Goal: Task Accomplishment & Management: Use online tool/utility

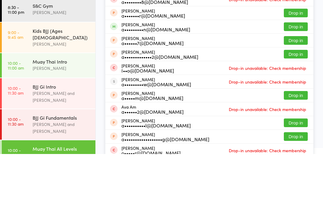
type input "[PERSON_NAME]"
click at [292, 79] on button "Drop in" at bounding box center [296, 83] width 24 height 9
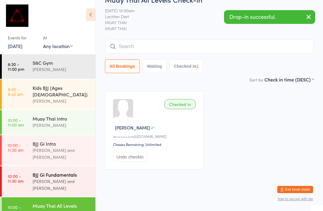
click at [58, 166] on div "BJJ Gi Fundamentals [PERSON_NAME] and [PERSON_NAME]" at bounding box center [64, 181] width 63 height 30
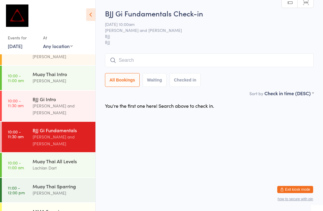
scroll to position [44, 0]
click at [55, 165] on div "Lachlan Dart" at bounding box center [62, 168] width 58 height 7
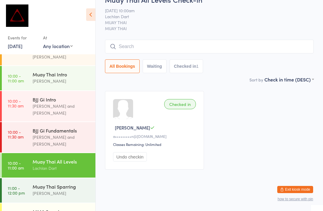
click at [189, 53] on input "search" at bounding box center [209, 47] width 209 height 14
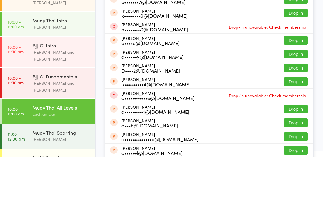
type input "[PERSON_NAME]"
click at [299, 22] on button "Drop in" at bounding box center [296, 26] width 24 height 9
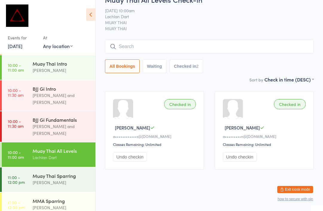
scroll to position [52, 0]
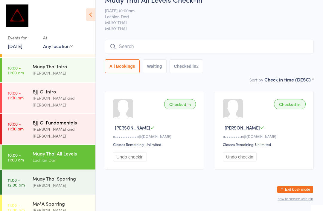
click at [62, 126] on div "[PERSON_NAME] and [PERSON_NAME]" at bounding box center [62, 133] width 58 height 14
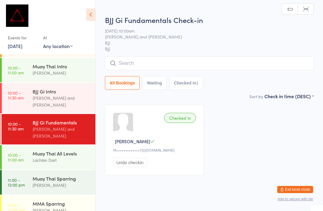
click at [169, 63] on input "search" at bounding box center [209, 63] width 209 height 14
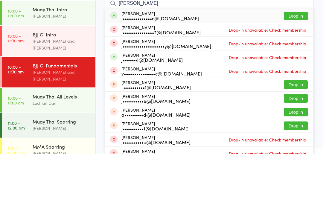
type input "[PERSON_NAME]"
click at [301, 69] on button "Drop in" at bounding box center [296, 73] width 24 height 9
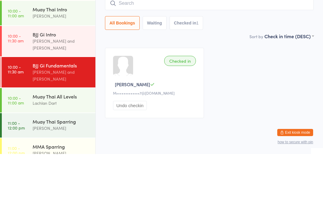
scroll to position [13, 0]
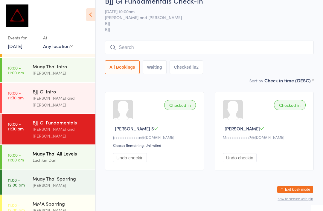
click at [66, 150] on div "Muay Thai All Levels" at bounding box center [62, 153] width 58 height 7
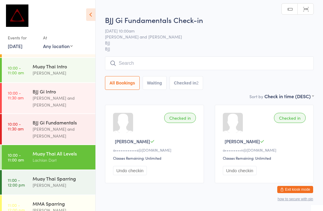
click at [169, 62] on input "search" at bounding box center [209, 63] width 209 height 14
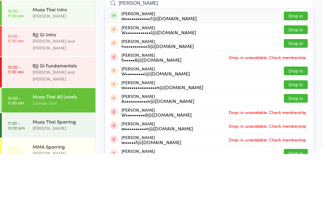
type input "[PERSON_NAME]"
click at [295, 69] on button "Drop in" at bounding box center [296, 73] width 24 height 9
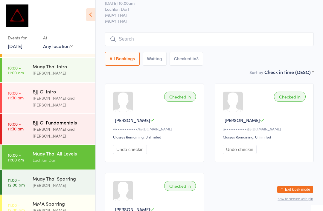
click at [63, 126] on div "[PERSON_NAME] and [PERSON_NAME]" at bounding box center [62, 133] width 58 height 14
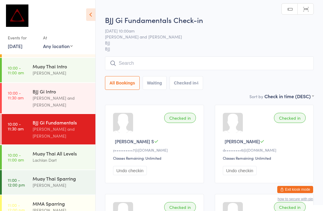
click at [211, 66] on input "search" at bounding box center [209, 63] width 209 height 14
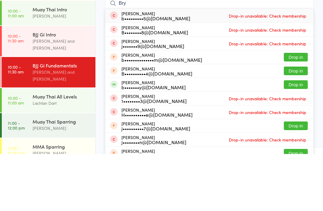
type input "Bry"
click at [295, 137] on button "Drop in" at bounding box center [296, 141] width 24 height 9
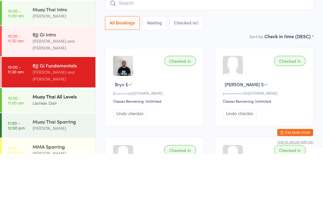
click at [67, 150] on div "Muay Thai All Levels" at bounding box center [62, 153] width 58 height 7
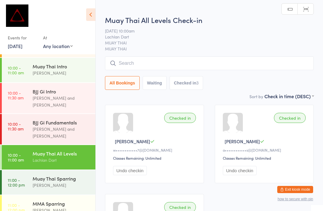
click at [179, 63] on input "search" at bounding box center [209, 63] width 209 height 14
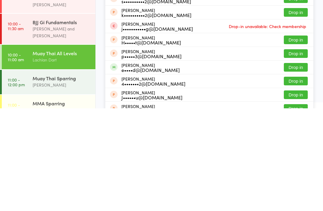
scroll to position [30, 0]
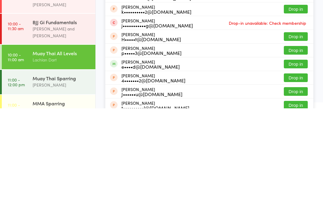
type input "[PERSON_NAME]"
click at [296, 163] on button "Drop in" at bounding box center [296, 167] width 24 height 9
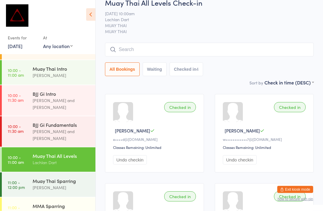
scroll to position [0, 0]
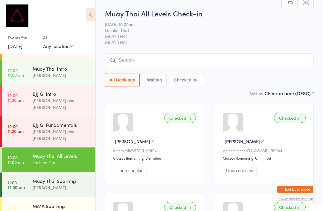
click at [248, 63] on input "search" at bounding box center [209, 60] width 209 height 14
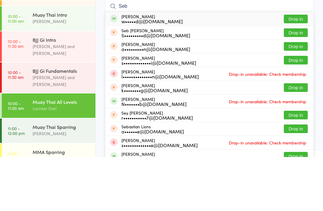
type input "Seb"
click at [299, 69] on button "Drop in" at bounding box center [296, 73] width 24 height 9
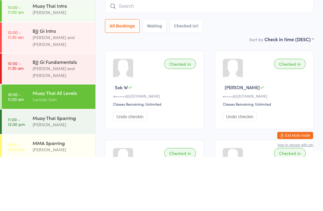
scroll to position [62, 0]
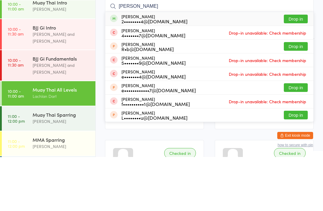
type input "[PERSON_NAME]"
click at [295, 69] on button "Drop in" at bounding box center [296, 73] width 24 height 9
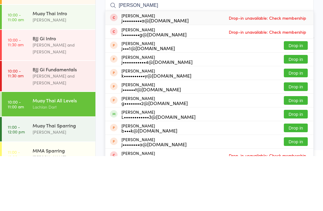
scroll to position [50, 0]
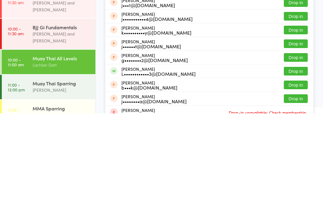
type input "[PERSON_NAME]"
click at [292, 165] on button "Drop in" at bounding box center [296, 169] width 24 height 9
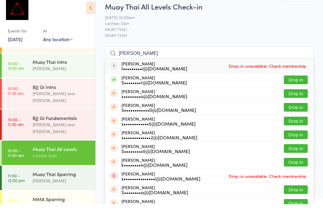
type input "[PERSON_NAME]"
click at [299, 82] on button "Drop in" at bounding box center [296, 86] width 24 height 9
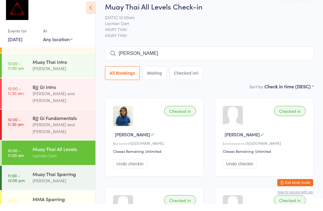
scroll to position [7, 0]
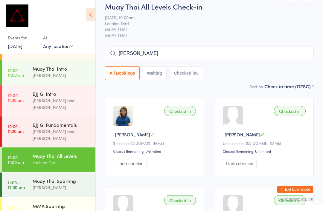
click at [257, 57] on input "[PERSON_NAME]" at bounding box center [209, 54] width 209 height 14
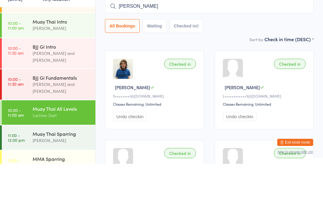
type input "[PERSON_NAME]"
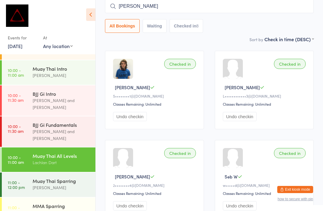
click at [192, 28] on button "Checked in 8" at bounding box center [186, 26] width 34 height 14
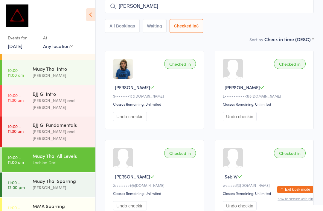
click at [155, 24] on button "Waiting" at bounding box center [155, 26] width 24 height 14
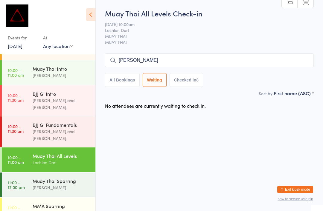
click at [132, 72] on div "[PERSON_NAME] All Bookings Waiting Checked in 8" at bounding box center [209, 69] width 209 height 33
click at [126, 80] on button "All Bookings" at bounding box center [122, 80] width 35 height 14
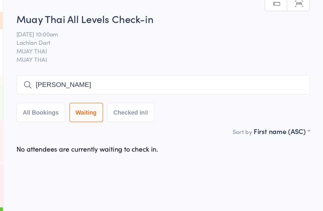
select select "5"
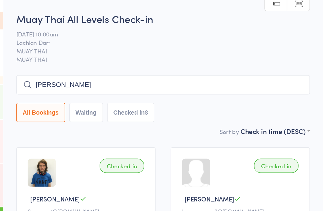
click at [184, 36] on span "MUAY THAI" at bounding box center [204, 36] width 199 height 6
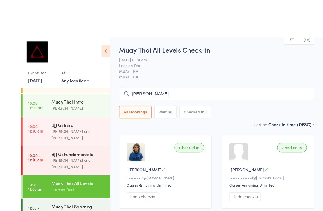
scroll to position [37, 0]
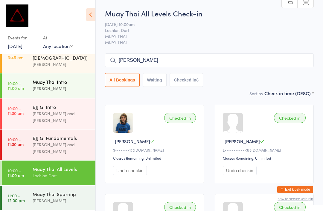
click at [27, 77] on link "10:00 - 11:00 am Muay Thai Intro [PERSON_NAME]" at bounding box center [49, 86] width 94 height 25
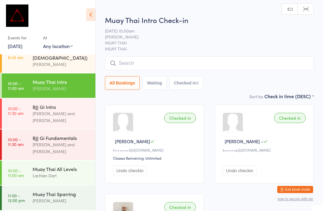
click at [244, 53] on div "Muay Thai Intro Check-in [DATE] 10:00am [PERSON_NAME] MUAY THAI MUAY THAI Manua…" at bounding box center [209, 54] width 209 height 78
click at [248, 62] on input "search" at bounding box center [209, 63] width 209 height 14
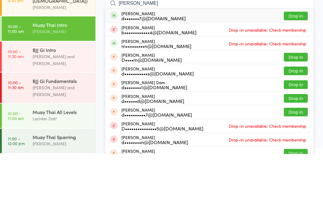
type input "[PERSON_NAME]"
click at [299, 69] on button "Drop in" at bounding box center [296, 73] width 24 height 9
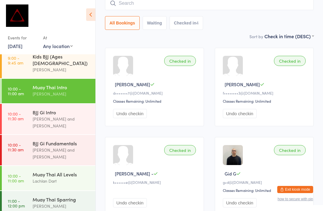
scroll to position [32, 0]
click at [64, 171] on div "Muay Thai All Levels" at bounding box center [62, 174] width 58 height 7
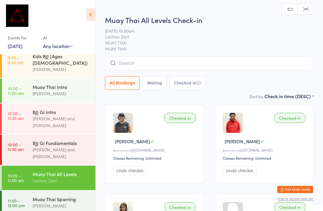
click at [177, 65] on input "search" at bounding box center [209, 63] width 209 height 14
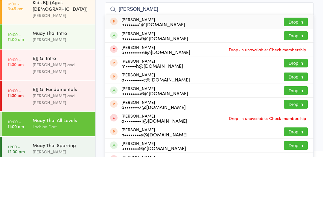
type input "[PERSON_NAME]"
click at [296, 85] on button "Drop in" at bounding box center [296, 89] width 24 height 9
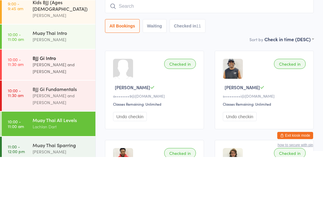
click at [53, 115] on div "[PERSON_NAME] and [PERSON_NAME]" at bounding box center [62, 122] width 58 height 14
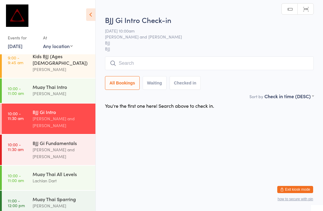
click at [131, 64] on input "search" at bounding box center [209, 63] width 209 height 14
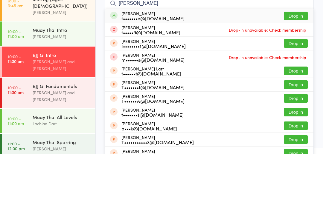
type input "[PERSON_NAME]"
click at [295, 69] on button "Drop in" at bounding box center [296, 73] width 24 height 9
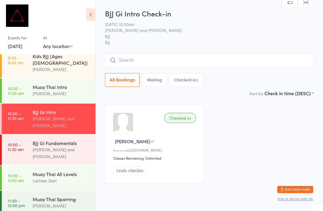
click at [137, 62] on input "search" at bounding box center [209, 60] width 209 height 14
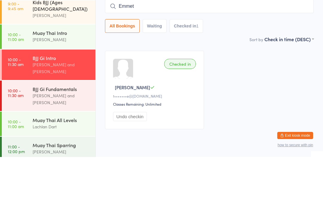
type input "[PERSON_NAME]"
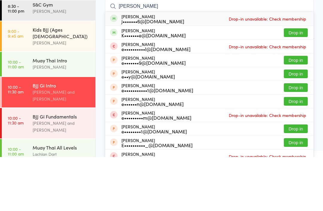
scroll to position [5, 0]
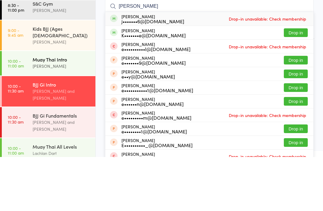
click at [56, 117] on div "[PERSON_NAME]" at bounding box center [62, 120] width 58 height 7
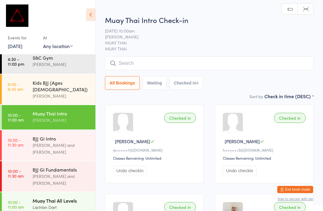
click at [51, 198] on div "Muay Thai All Levels" at bounding box center [62, 201] width 58 height 7
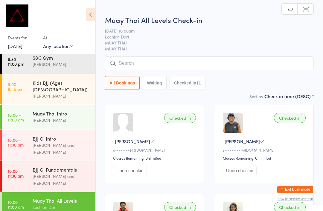
click at [156, 61] on input "search" at bounding box center [209, 63] width 209 height 14
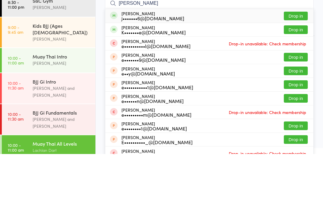
type input "[PERSON_NAME]"
click at [284, 69] on button "Drop in" at bounding box center [296, 73] width 24 height 9
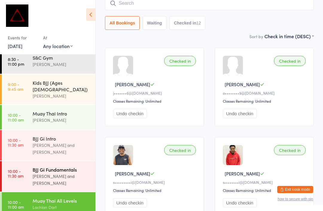
click at [49, 169] on div "BJJ Gi Fundamentals [PERSON_NAME] and [PERSON_NAME]" at bounding box center [64, 176] width 63 height 30
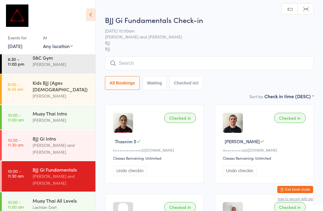
click at [153, 62] on input "search" at bounding box center [209, 63] width 209 height 14
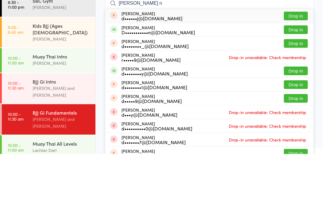
type input "[PERSON_NAME] n"
click at [300, 82] on button "Drop in" at bounding box center [296, 86] width 24 height 9
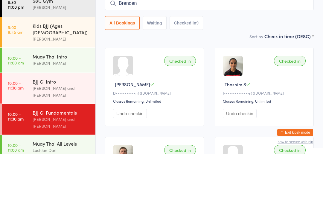
type input "Brenden"
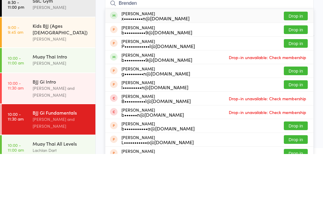
click at [294, 69] on button "Drop in" at bounding box center [296, 73] width 24 height 9
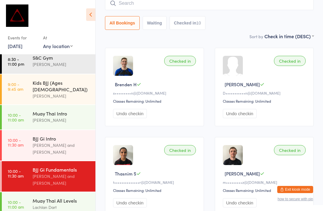
click at [165, 3] on input "search" at bounding box center [209, 3] width 209 height 14
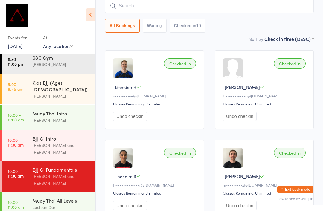
scroll to position [54, 0]
type input "[PERSON_NAME]"
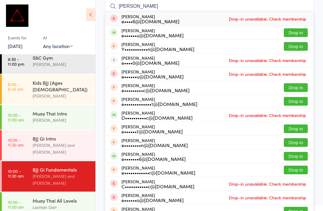
click at [296, 29] on button "Drop in" at bounding box center [296, 32] width 24 height 9
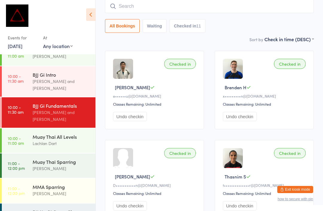
scroll to position [69, 0]
click at [133, 4] on input "search" at bounding box center [209, 6] width 209 height 14
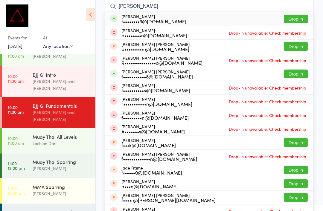
type input "[PERSON_NAME]"
click at [289, 21] on button "Drop in" at bounding box center [296, 19] width 24 height 9
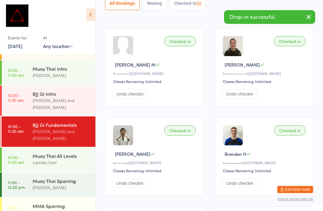
scroll to position [77, 0]
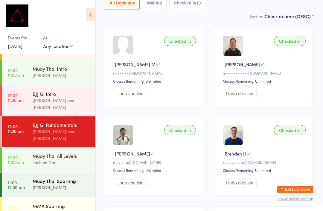
click at [51, 178] on div "Muay Thai Sparring" at bounding box center [62, 181] width 58 height 7
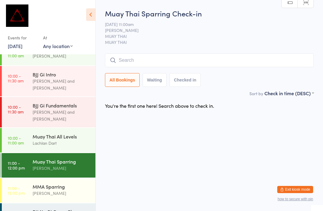
scroll to position [69, 0]
click at [68, 184] on div "MMA Sparring" at bounding box center [62, 187] width 58 height 7
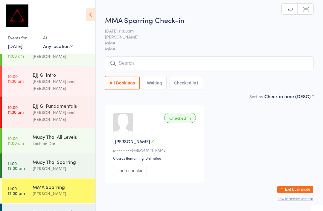
click at [209, 59] on input "search" at bounding box center [209, 63] width 209 height 14
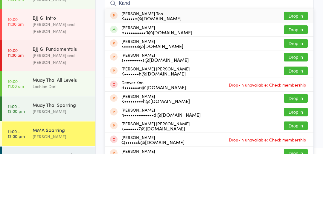
type input "Kand"
click at [294, 82] on button "Drop in" at bounding box center [296, 86] width 24 height 9
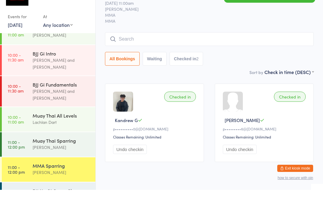
scroll to position [21, 0]
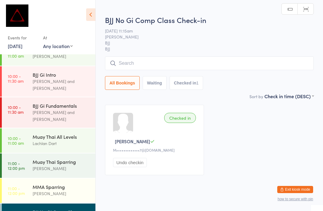
click at [207, 66] on input "search" at bounding box center [209, 63] width 209 height 14
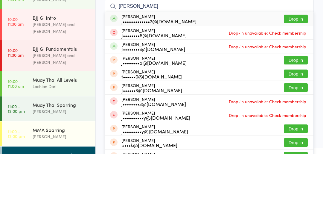
type input "[PERSON_NAME]"
click at [299, 72] on button "Drop in" at bounding box center [296, 76] width 24 height 9
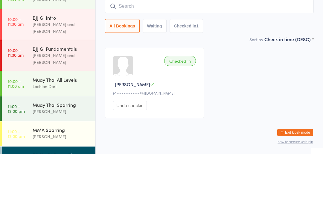
scroll to position [13, 0]
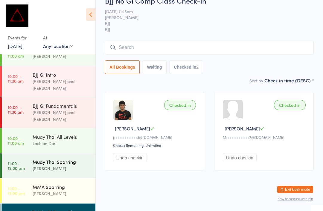
click at [63, 159] on div "Muay Thai Sparring" at bounding box center [62, 162] width 58 height 7
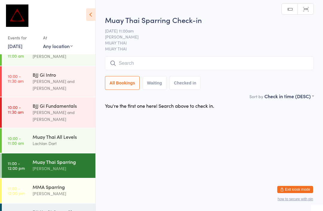
click at [203, 64] on input "search" at bounding box center [209, 63] width 209 height 14
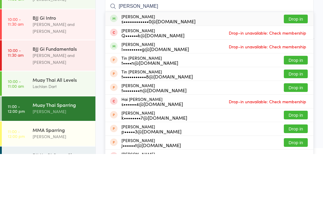
type input "[PERSON_NAME]"
click at [299, 72] on button "Drop in" at bounding box center [296, 76] width 24 height 9
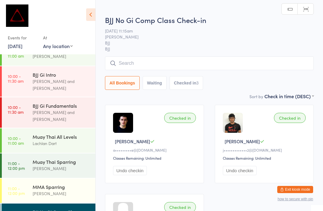
click at [170, 64] on input "search" at bounding box center [209, 63] width 209 height 14
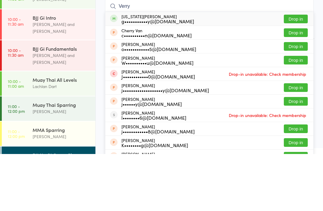
type input "Verry"
click at [301, 72] on button "Drop in" at bounding box center [296, 76] width 24 height 9
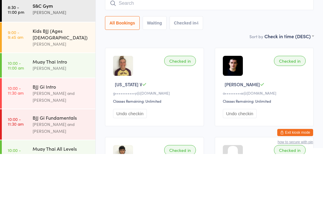
click at [60, 66] on div "[PERSON_NAME]" at bounding box center [62, 69] width 58 height 7
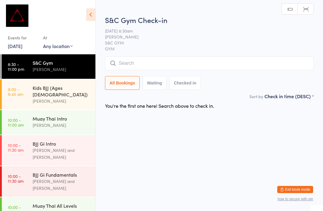
click at [189, 68] on input "search" at bounding box center [209, 63] width 209 height 14
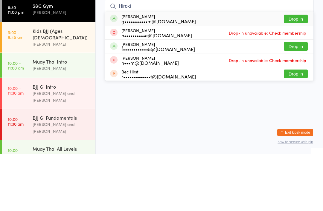
type input "Hiroki"
click at [304, 72] on button "Drop in" at bounding box center [296, 76] width 24 height 9
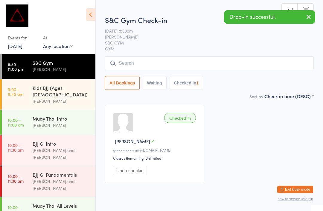
click at [230, 67] on input "search" at bounding box center [209, 63] width 209 height 14
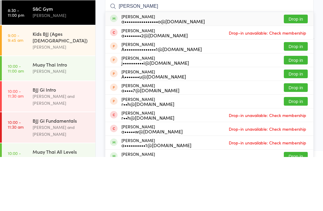
type input "[PERSON_NAME]"
click at [298, 69] on button "Drop in" at bounding box center [296, 73] width 24 height 9
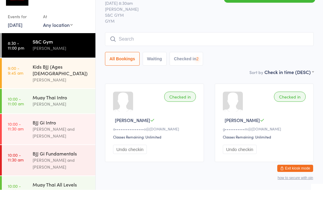
click at [250, 73] on div "All Bookings Waiting Checked in 2" at bounding box center [209, 80] width 209 height 14
